Goal: Information Seeking & Learning: Learn about a topic

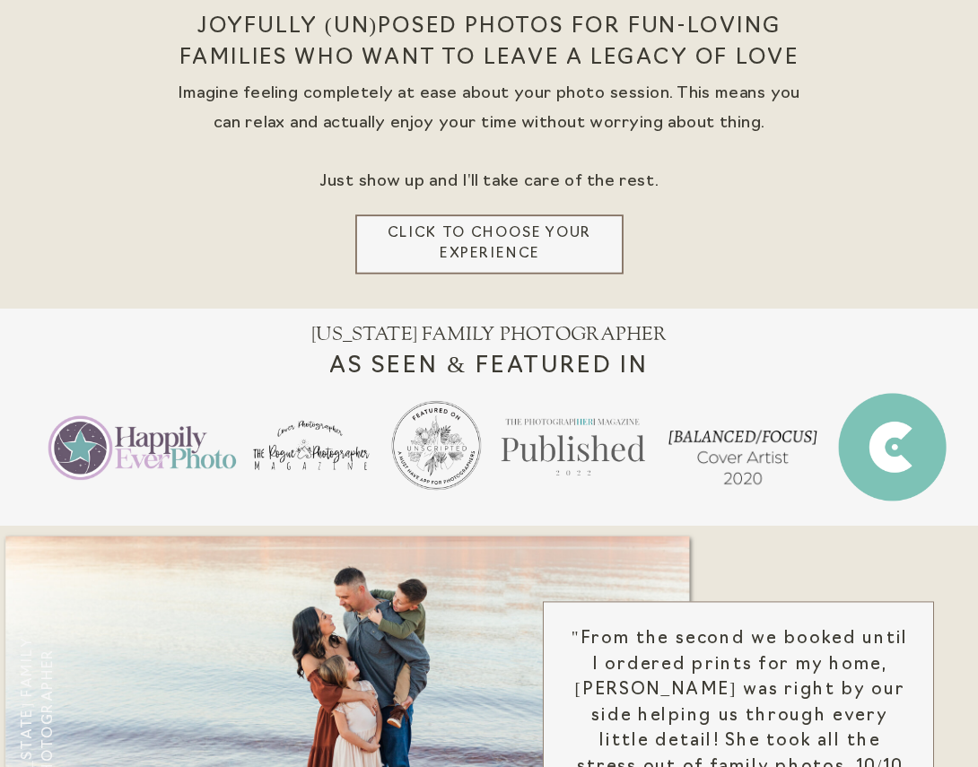
scroll to position [524, 0]
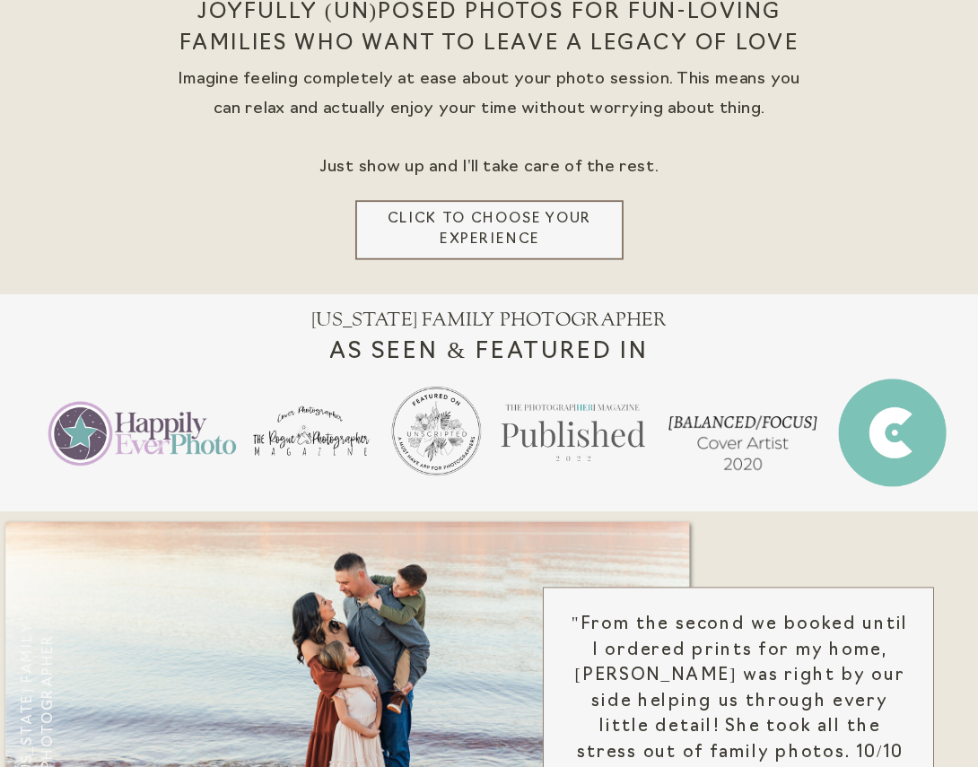
click at [504, 220] on h3 "Click to choose your experience" at bounding box center [490, 230] width 230 height 43
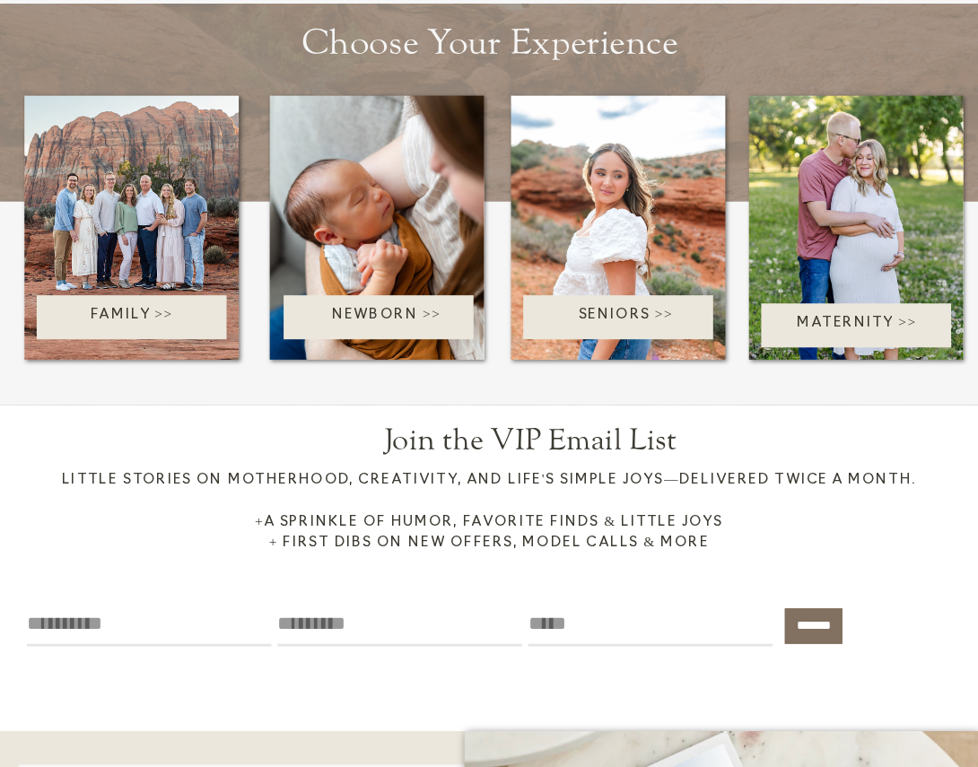
scroll to position [2852, 0]
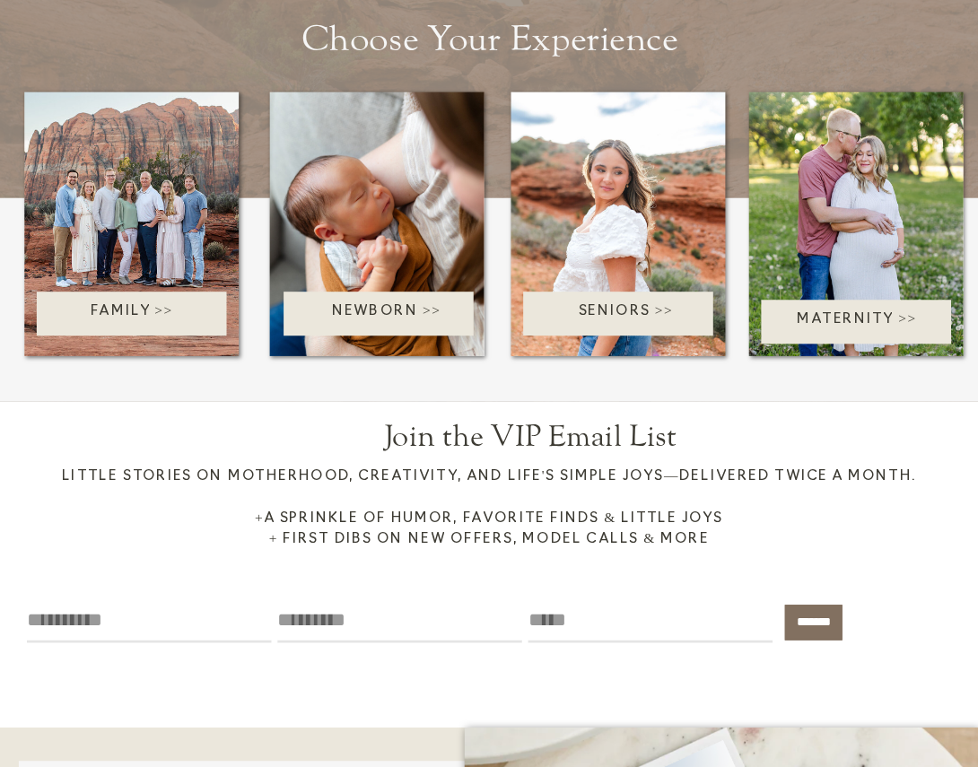
click at [155, 308] on p "Family >>" at bounding box center [131, 314] width 232 height 26
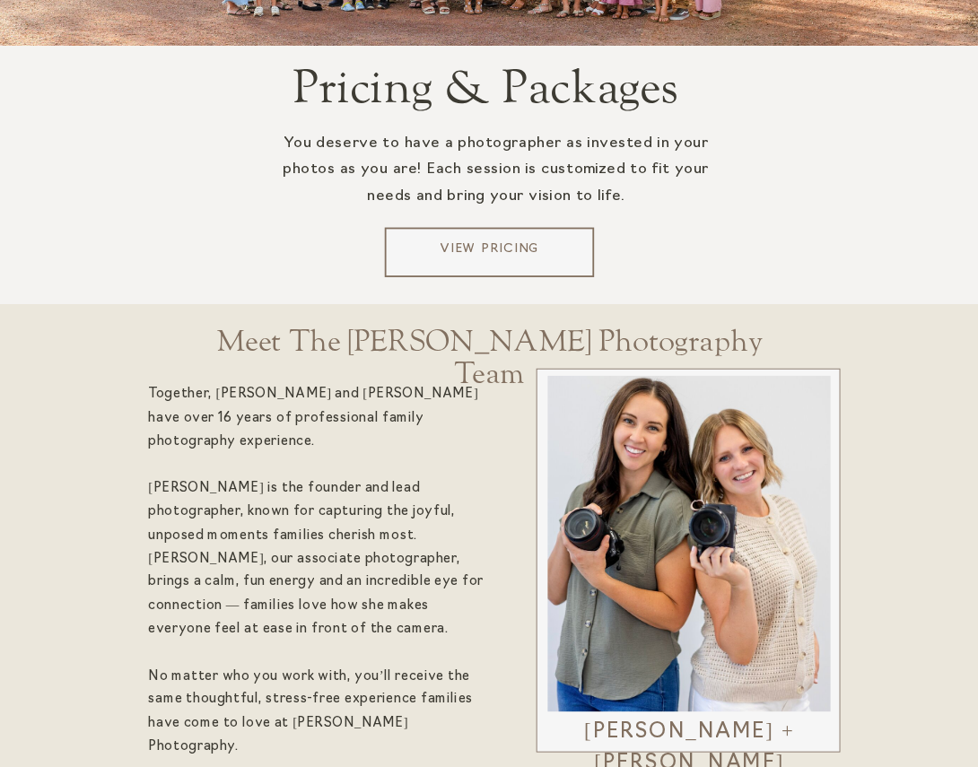
scroll to position [3029, 0]
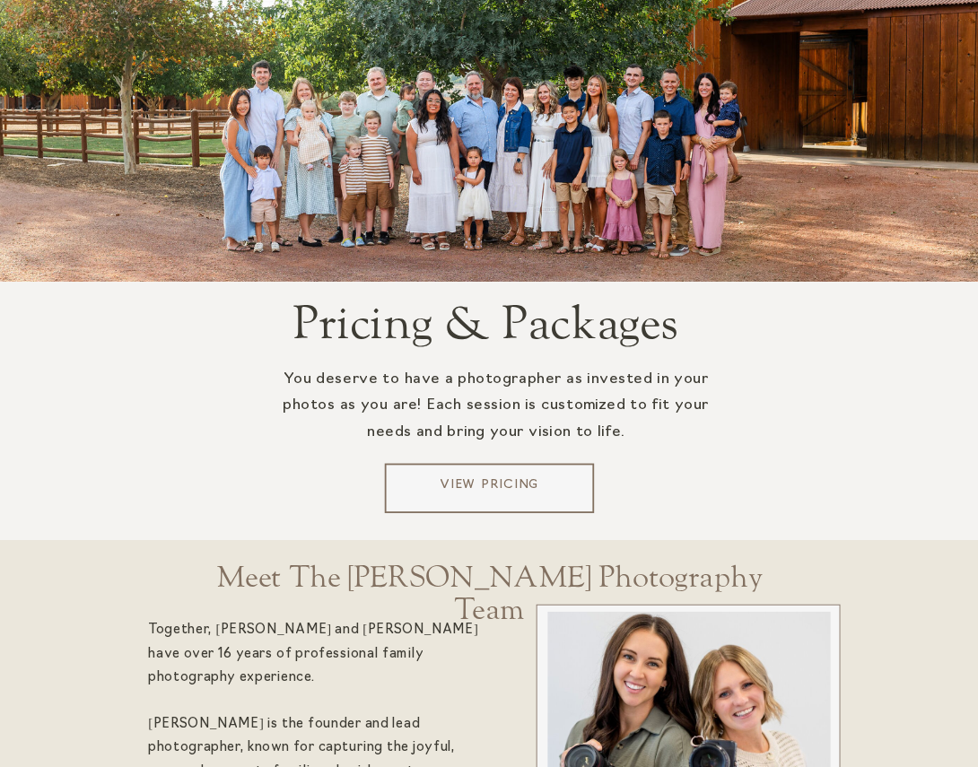
click at [492, 488] on p "View Pricing" at bounding box center [489, 488] width 196 height 24
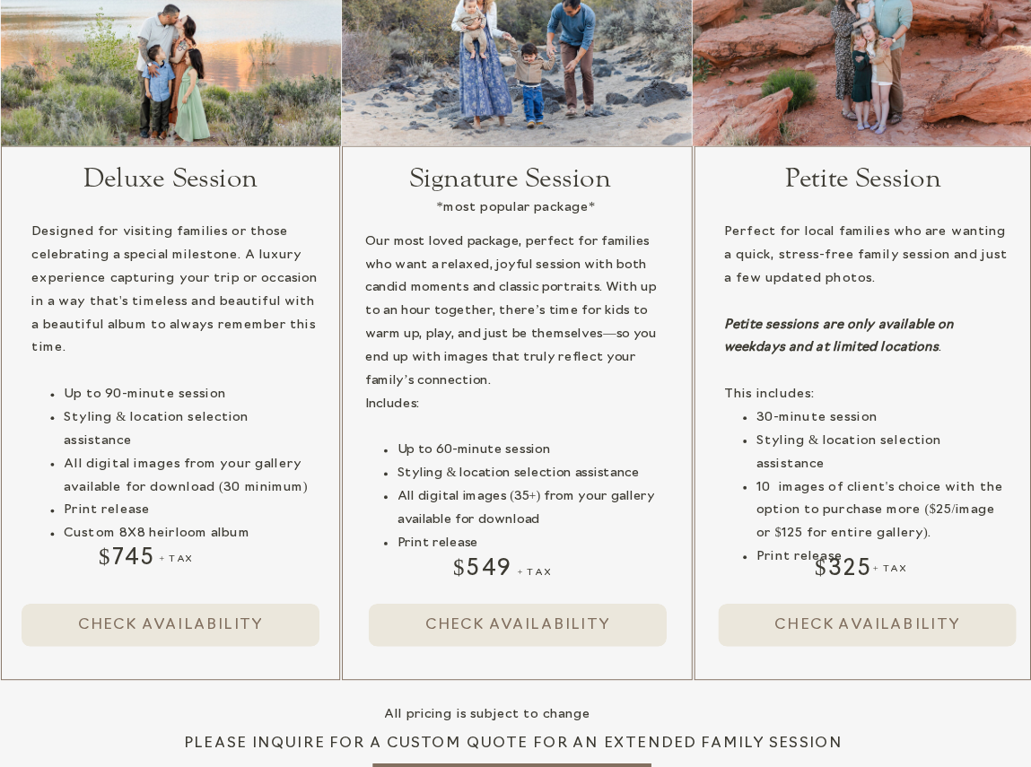
scroll to position [1680, 0]
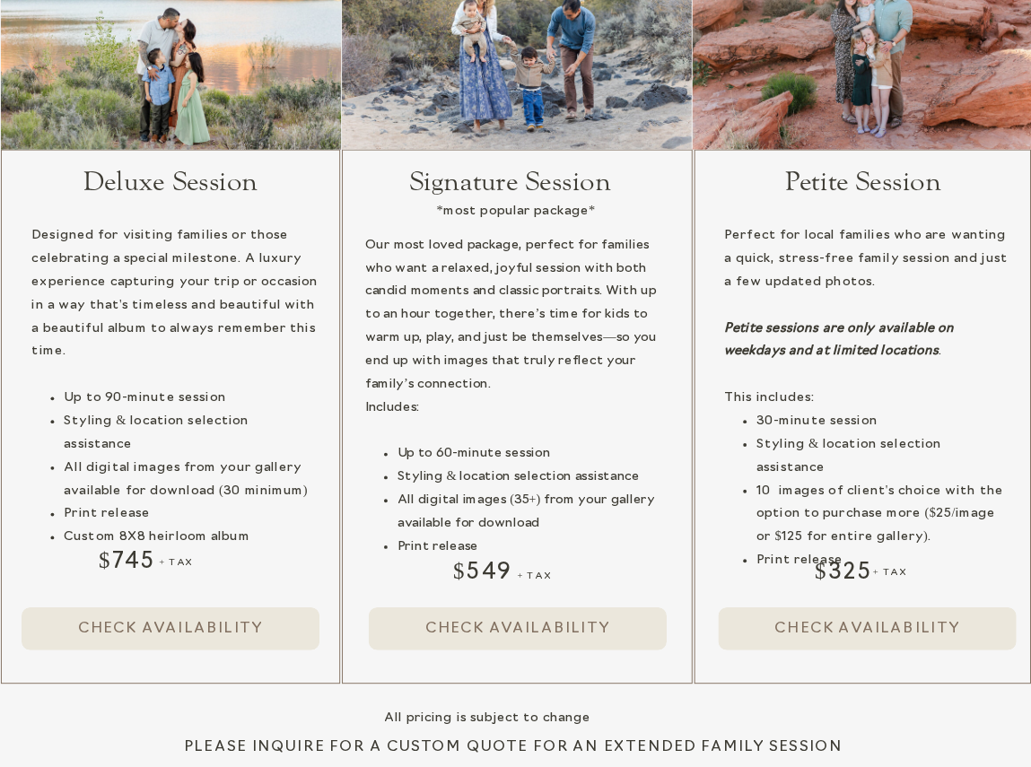
drag, startPoint x: 255, startPoint y: 518, endPoint x: 64, endPoint y: 510, distance: 191.2
click at [64, 526] on li "Custom 8X8 heirloom album" at bounding box center [191, 537] width 257 height 23
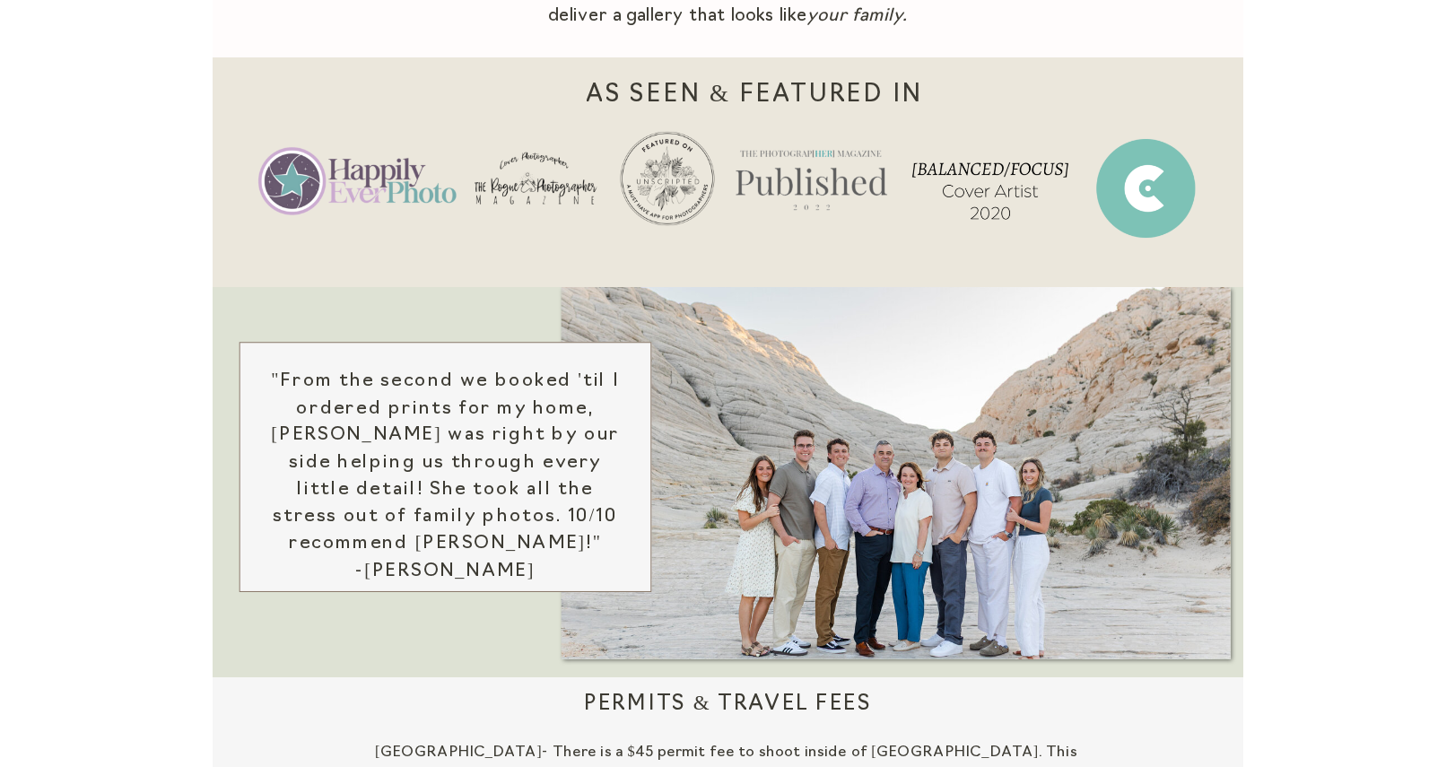
scroll to position [0, 0]
